Goal: Task Accomplishment & Management: Manage account settings

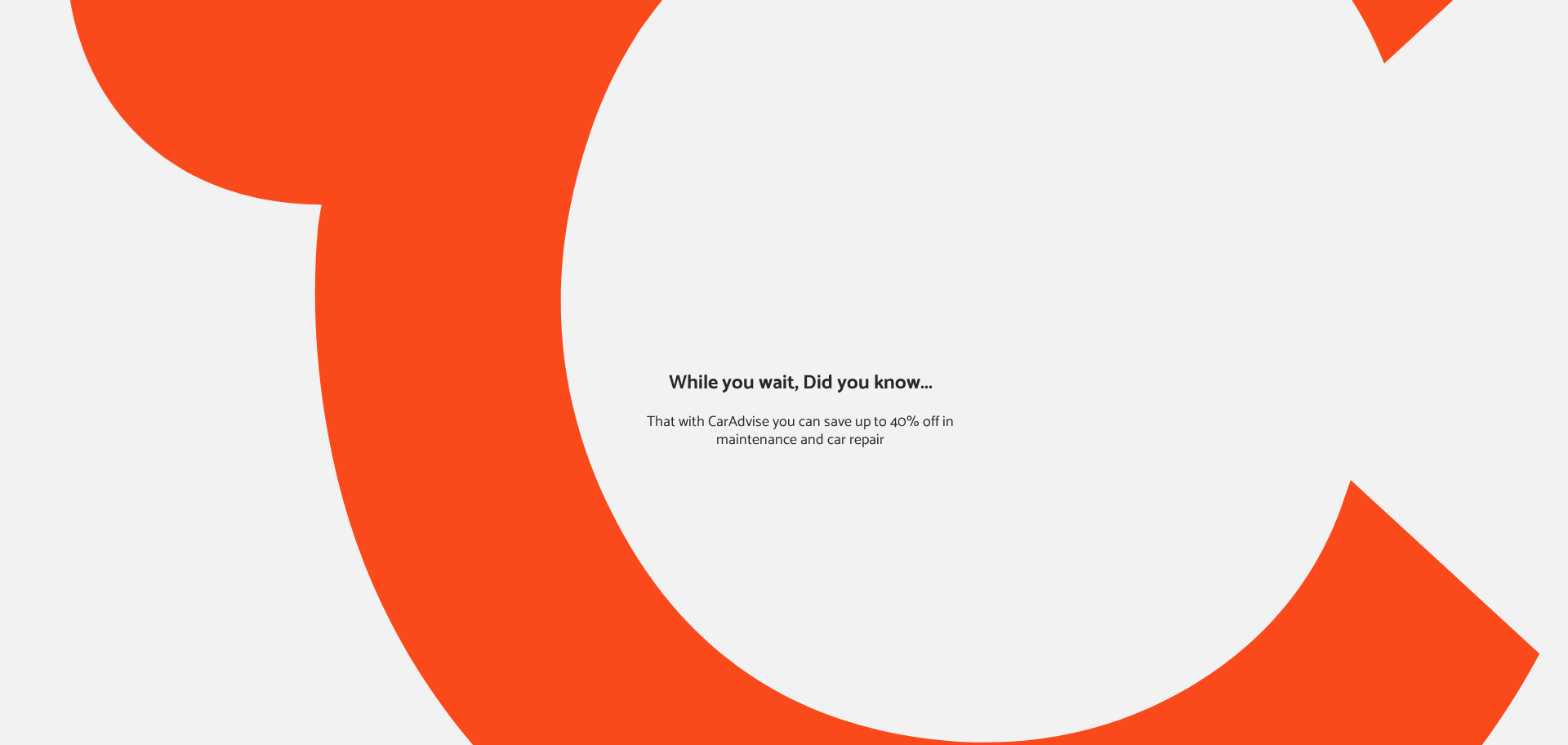
type input "*******"
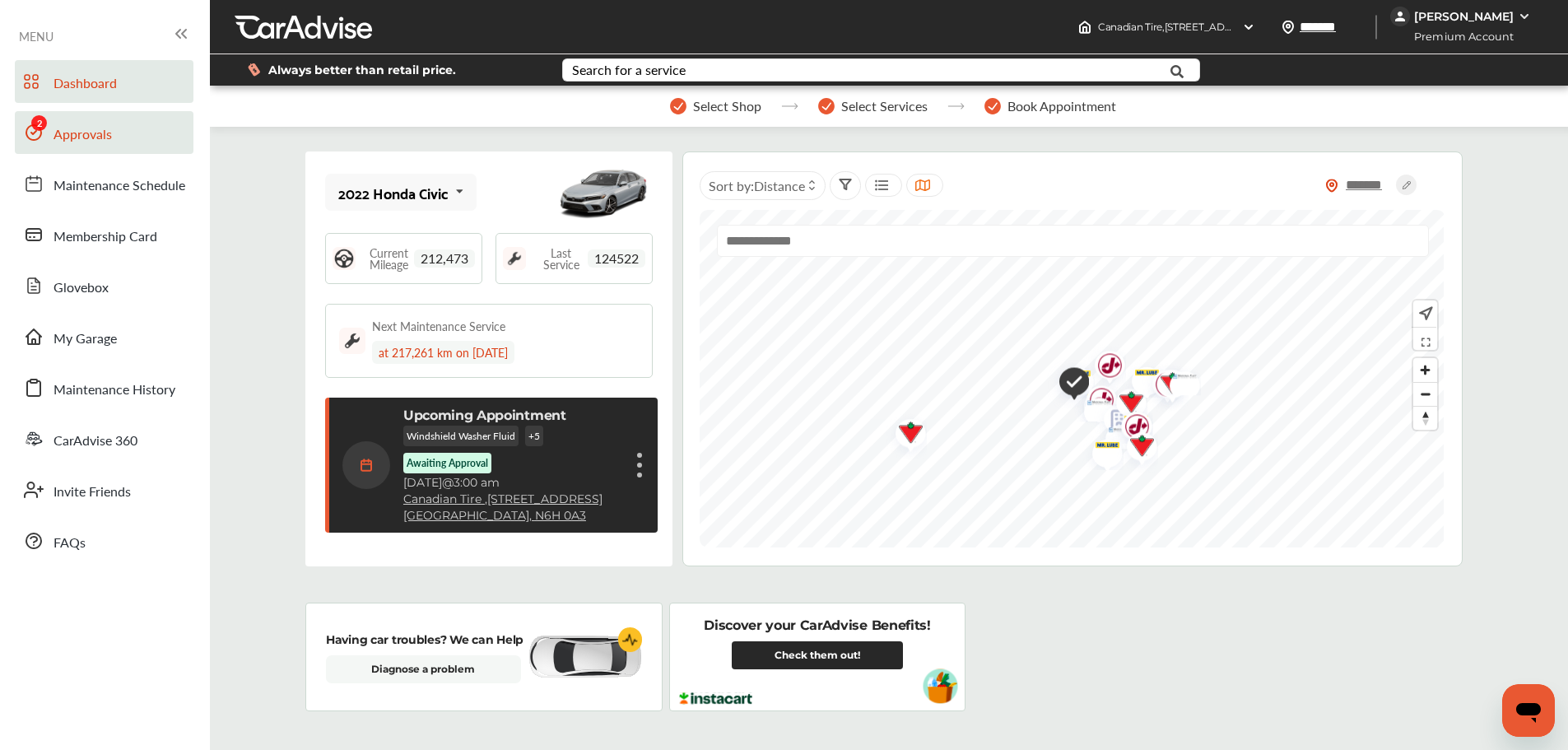
click at [93, 130] on span "Approvals" at bounding box center [82, 135] width 58 height 21
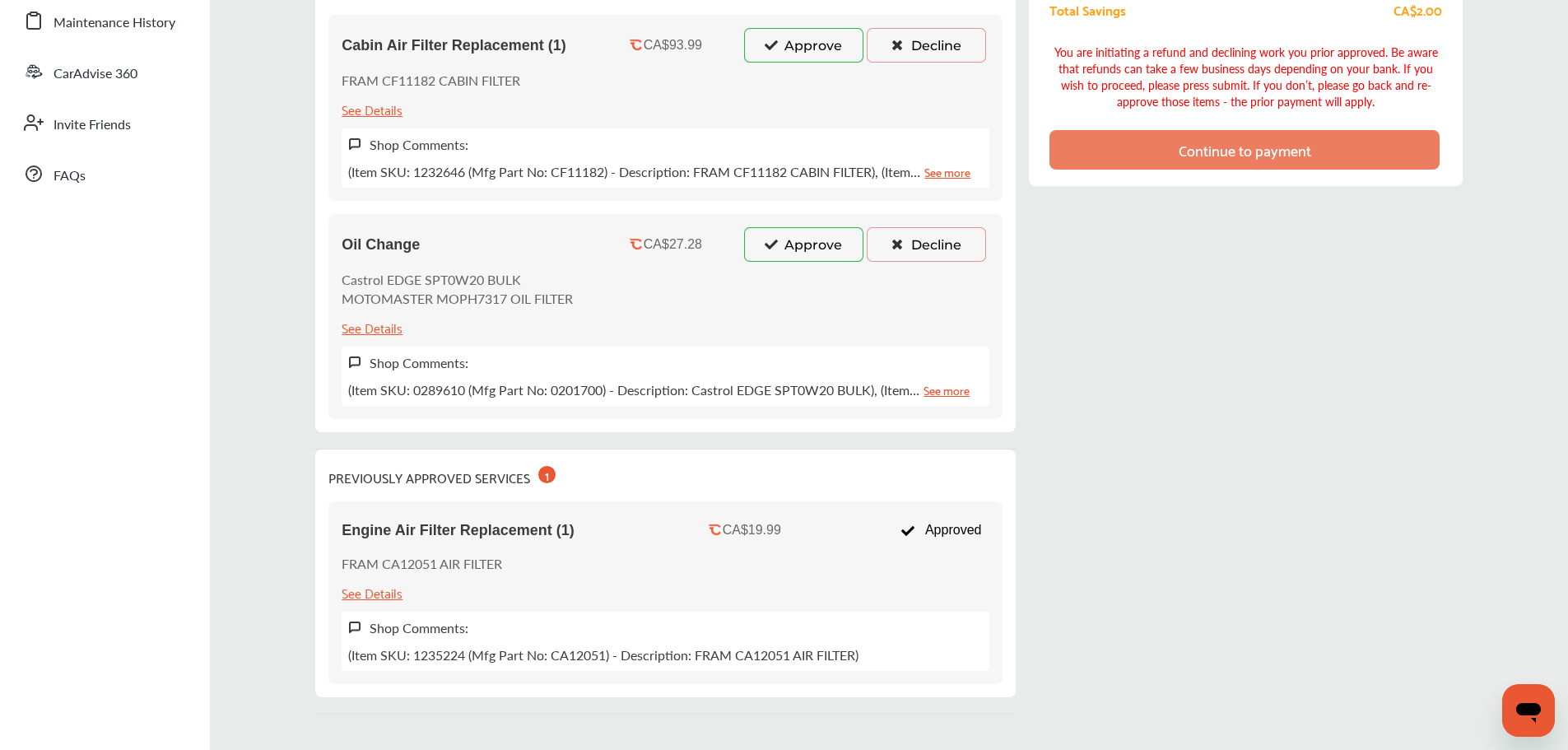
scroll to position [38, 0]
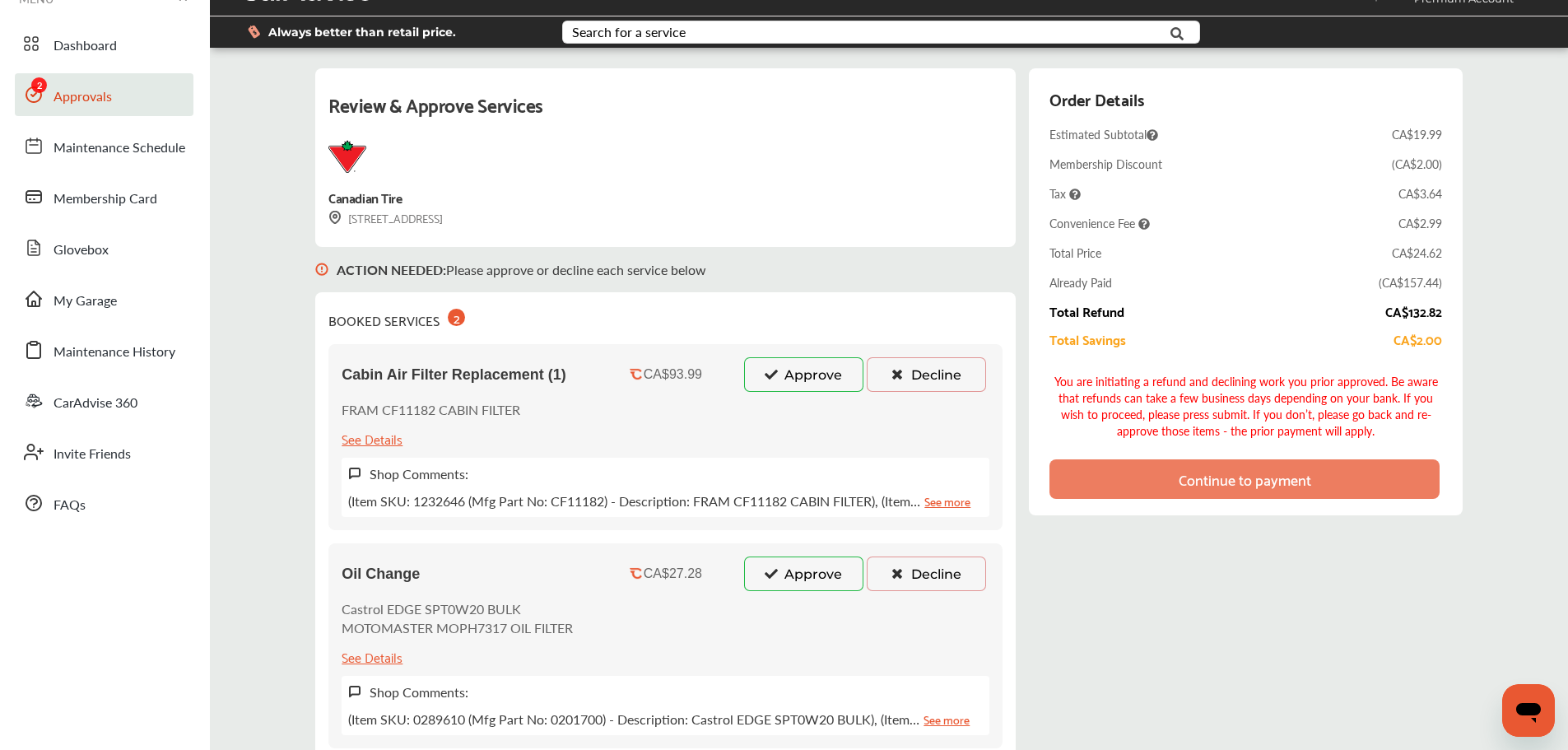
click at [799, 579] on button "Approve" at bounding box center [803, 574] width 119 height 35
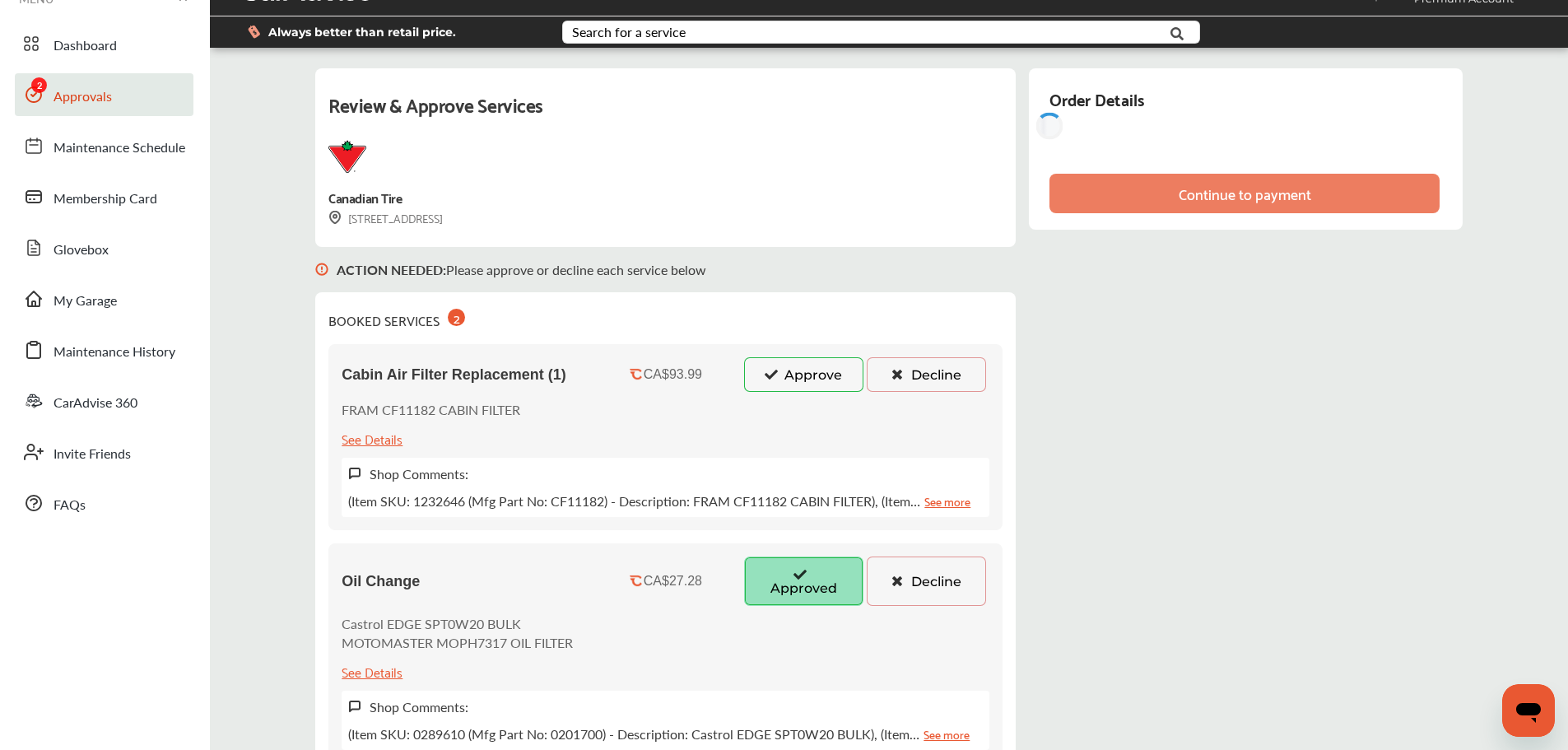
click at [818, 376] on button "Approve" at bounding box center [803, 375] width 119 height 35
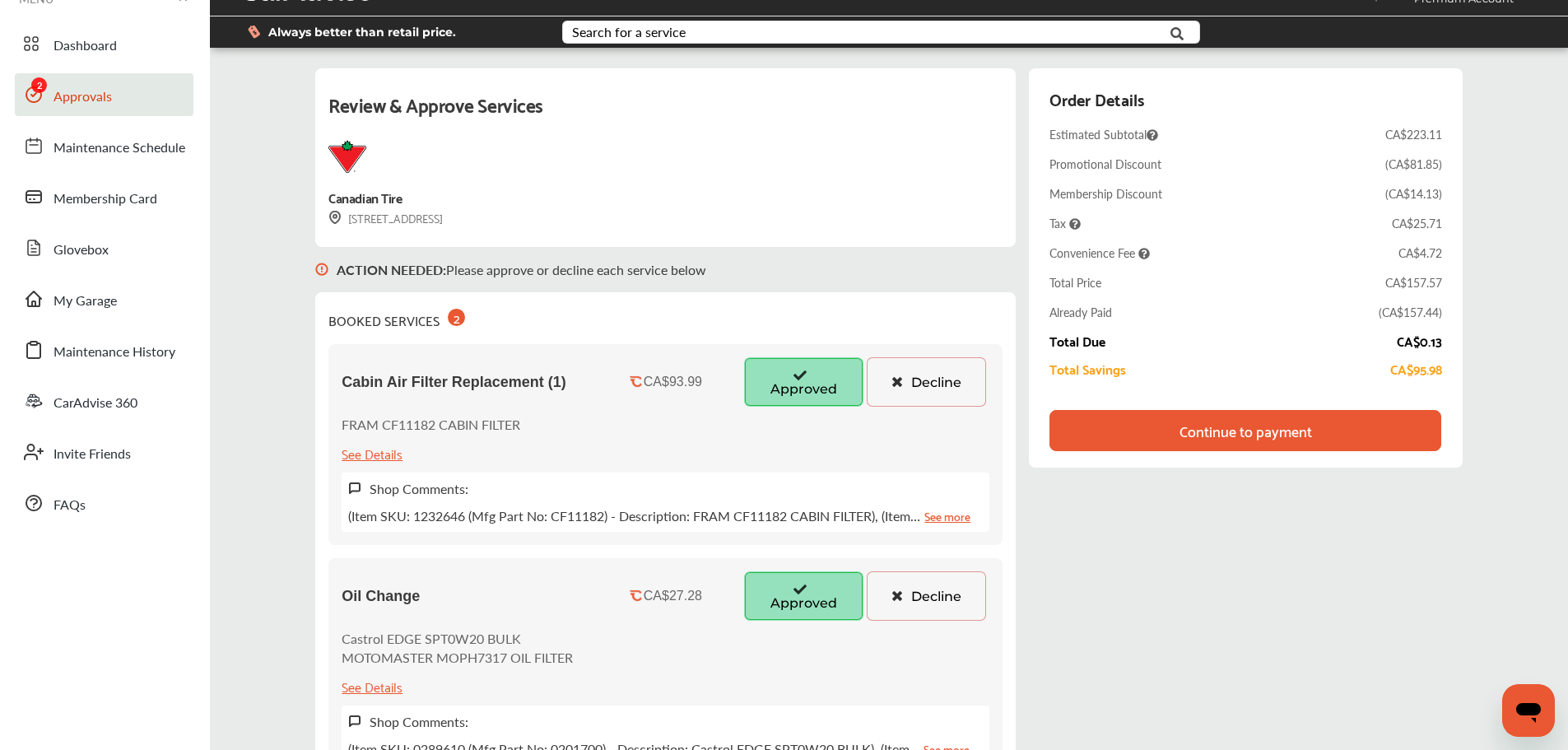
scroll to position [202, 0]
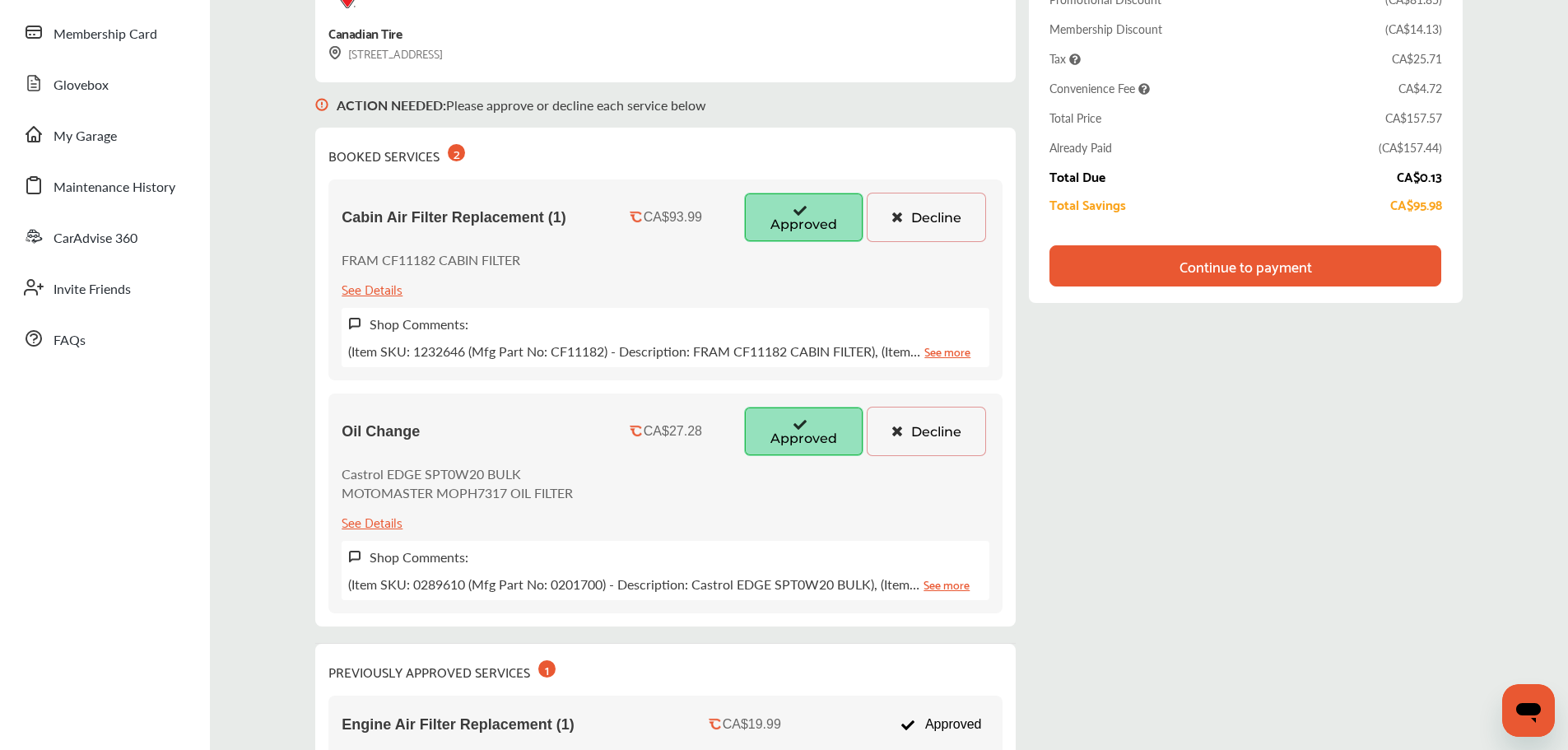
click at [1267, 271] on div "Continue to payment" at bounding box center [1245, 265] width 133 height 16
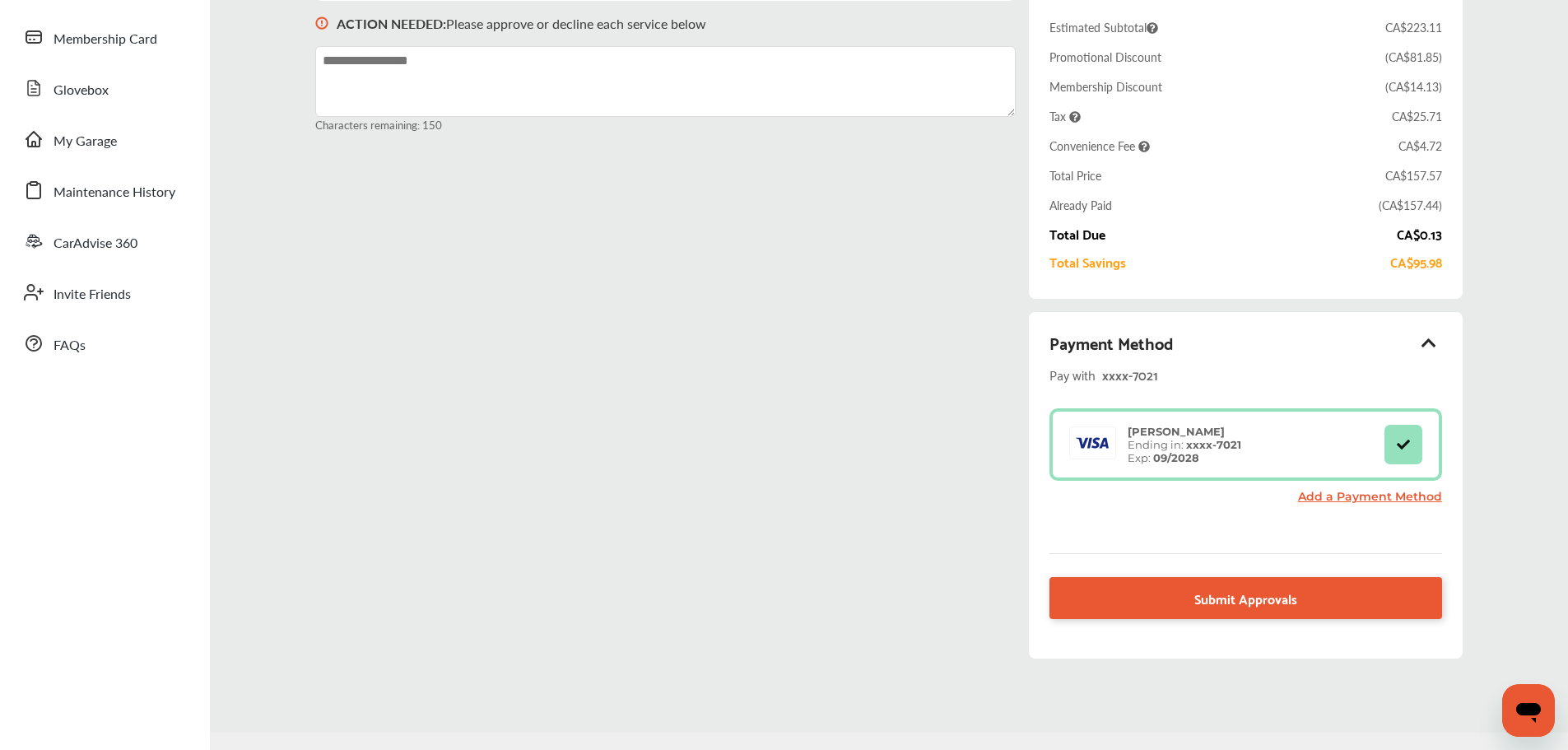
scroll to position [38, 0]
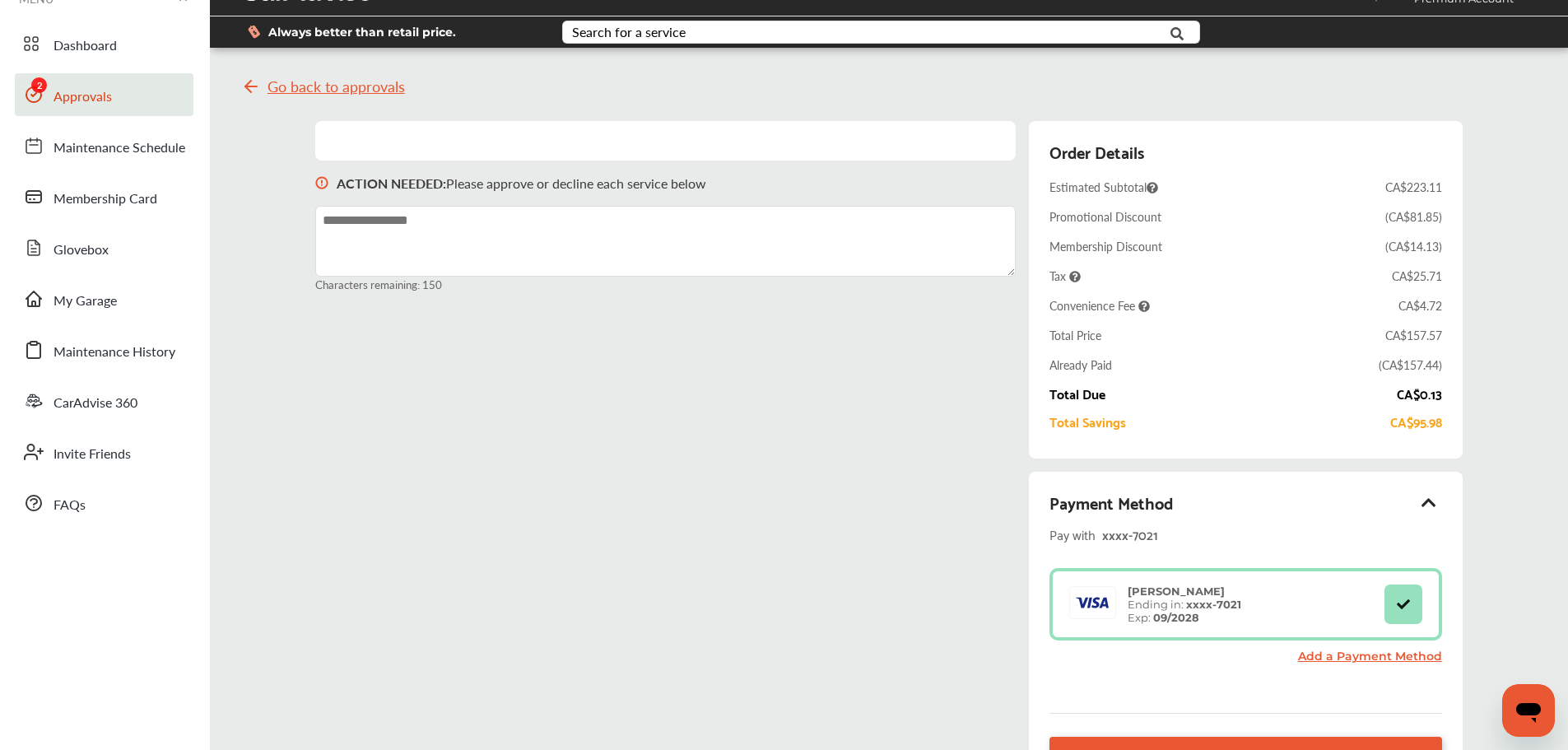
click at [74, 99] on span "Approvals" at bounding box center [82, 97] width 58 height 21
